Goal: Transaction & Acquisition: Purchase product/service

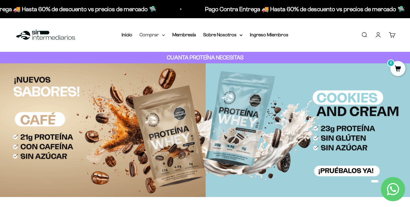
click at [154, 37] on summary "Comprar" at bounding box center [153, 35] width 26 height 8
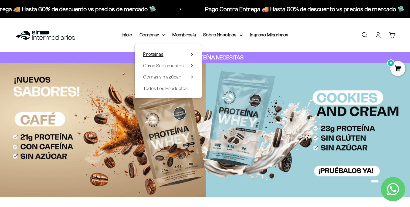
click at [157, 52] on span "Proteínas" at bounding box center [153, 54] width 20 height 5
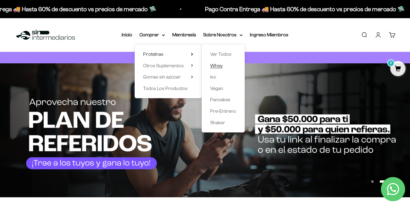
click at [222, 65] on span "Whey" at bounding box center [216, 65] width 12 height 5
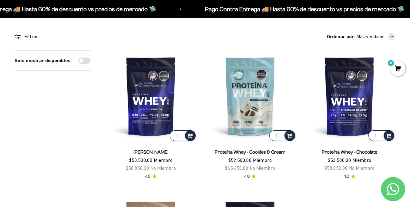
scroll to position [46, 0]
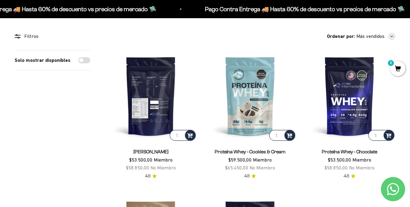
click at [157, 119] on img at bounding box center [151, 96] width 92 height 92
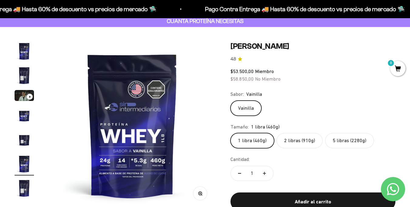
click at [349, 146] on label "5 libras (2280g)" at bounding box center [349, 140] width 49 height 15
click at [231, 133] on input "5 libras (2280g)" at bounding box center [230, 133] width 0 height 0
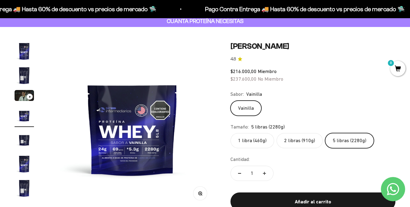
scroll to position [63, 0]
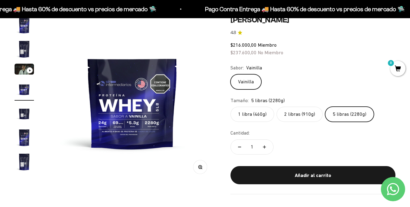
click at [301, 115] on label "2 libras (910g)" at bounding box center [300, 114] width 46 height 15
click at [231, 107] on input "2 libras (910g)" at bounding box center [230, 107] width 0 height 0
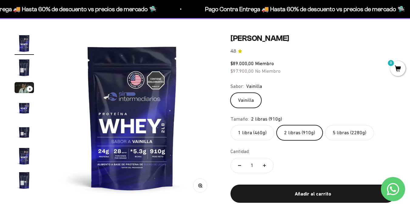
scroll to position [44, 0]
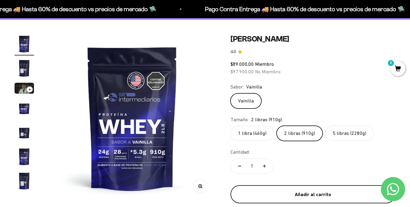
click at [300, 195] on div "Añadir al carrito" at bounding box center [313, 195] width 141 height 8
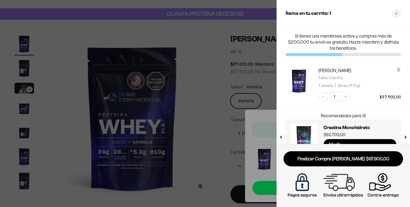
scroll to position [16, 0]
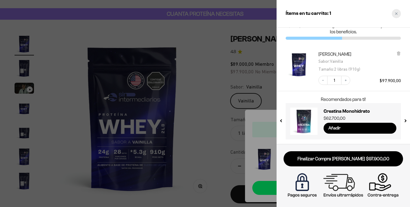
click at [398, 14] on div "Close cart" at bounding box center [396, 13] width 9 height 9
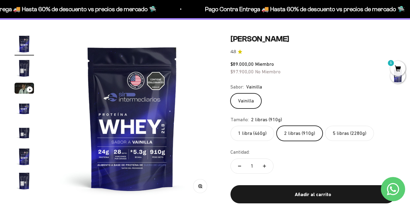
scroll to position [0, 0]
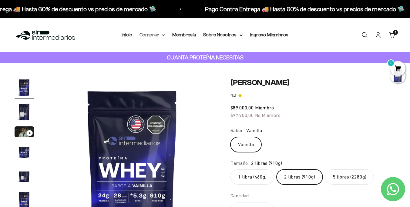
click at [148, 37] on summary "Comprar" at bounding box center [153, 35] width 26 height 8
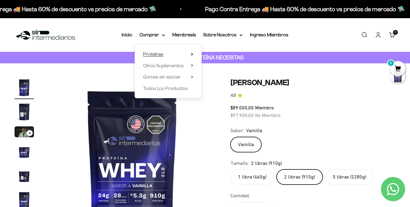
click at [165, 54] on summary "Proteínas" at bounding box center [168, 54] width 50 height 8
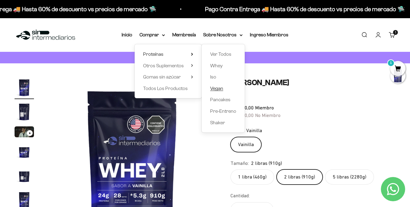
click at [223, 89] on span "Vegan" at bounding box center [216, 88] width 13 height 5
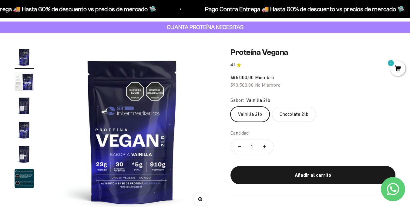
click at [295, 114] on label "Chocolate 2lb" at bounding box center [294, 114] width 44 height 15
click at [231, 107] on input "Chocolate 2lb" at bounding box center [230, 107] width 0 height 0
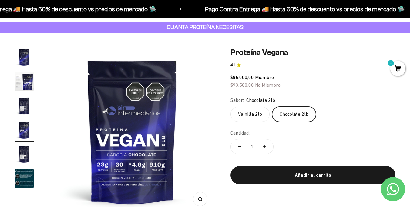
click at [253, 107] on label "Vainilla 2lb" at bounding box center [250, 114] width 39 height 15
click at [231, 107] on input "Vainilla 2lb" at bounding box center [230, 107] width 0 height 0
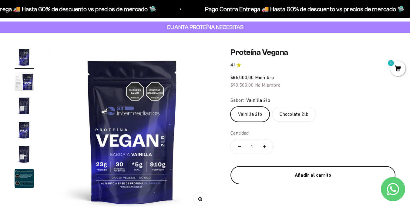
click at [295, 176] on div "Añadir al carrito" at bounding box center [313, 176] width 141 height 8
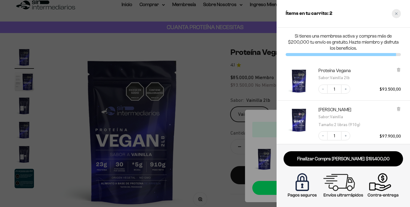
click at [396, 15] on div "Close cart" at bounding box center [396, 13] width 9 height 9
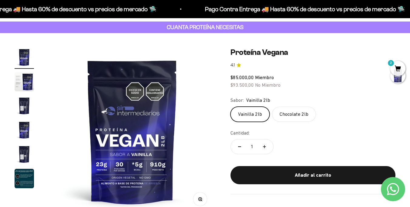
click at [397, 69] on span "2" at bounding box center [398, 68] width 15 height 15
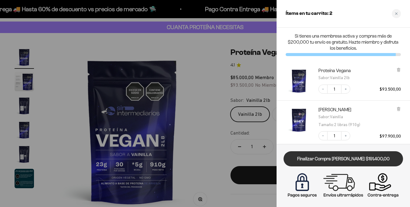
click at [354, 160] on link "Finalizar Compra [PERSON_NAME] $191.400,00" at bounding box center [344, 159] width 120 height 15
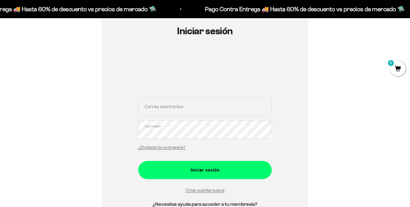
scroll to position [69, 0]
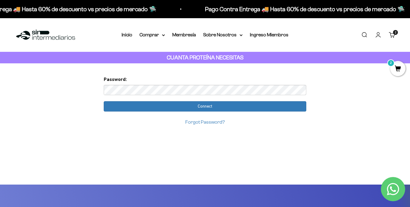
click at [104, 101] on input "Connect" at bounding box center [205, 106] width 203 height 10
